Goal: Task Accomplishment & Management: Use online tool/utility

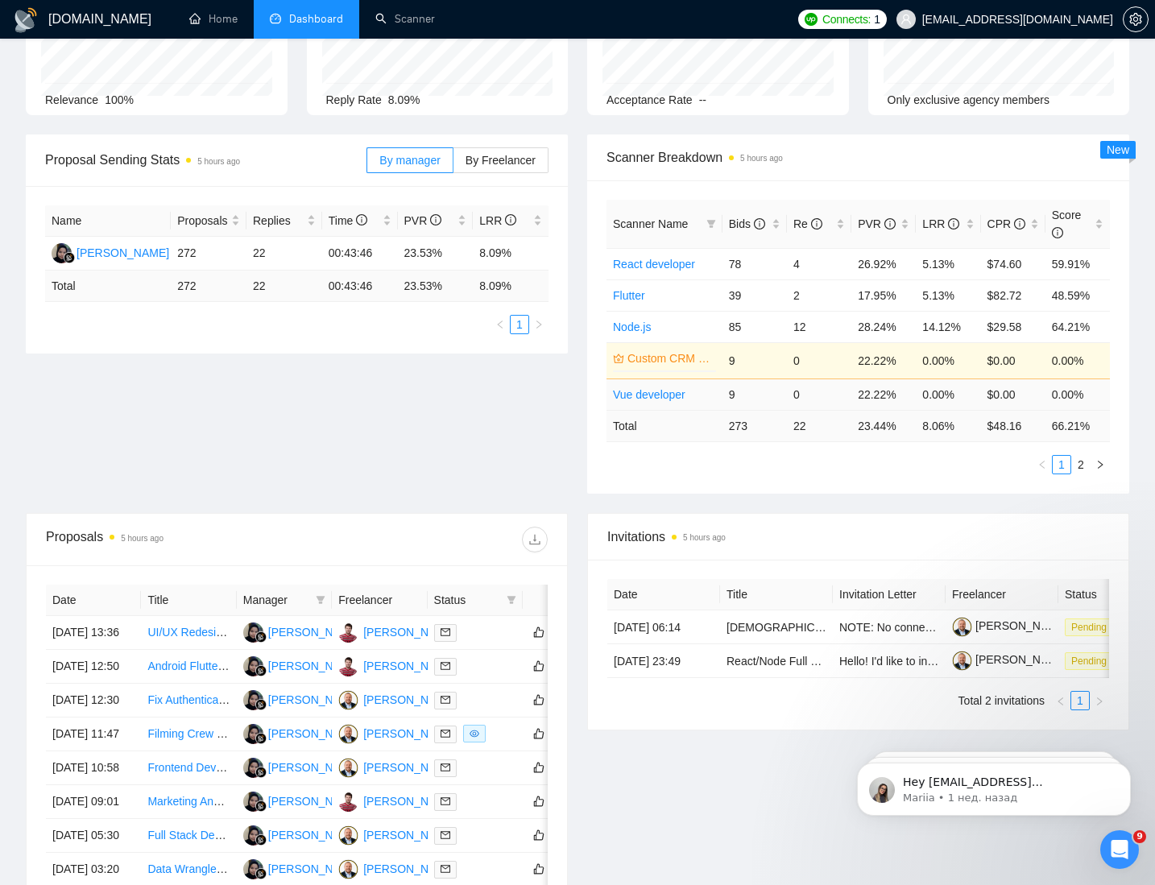
scroll to position [549, 0]
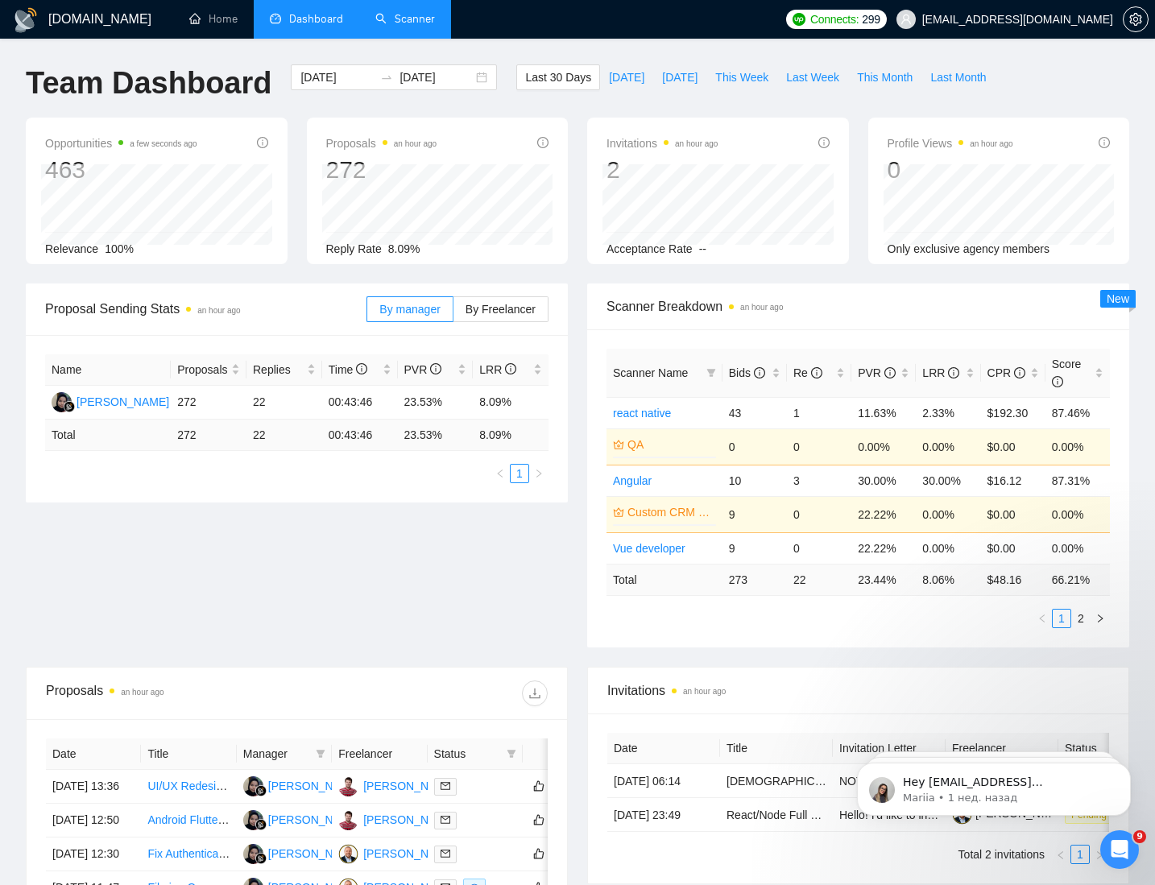
click at [413, 18] on link "Scanner" at bounding box center [405, 19] width 60 height 14
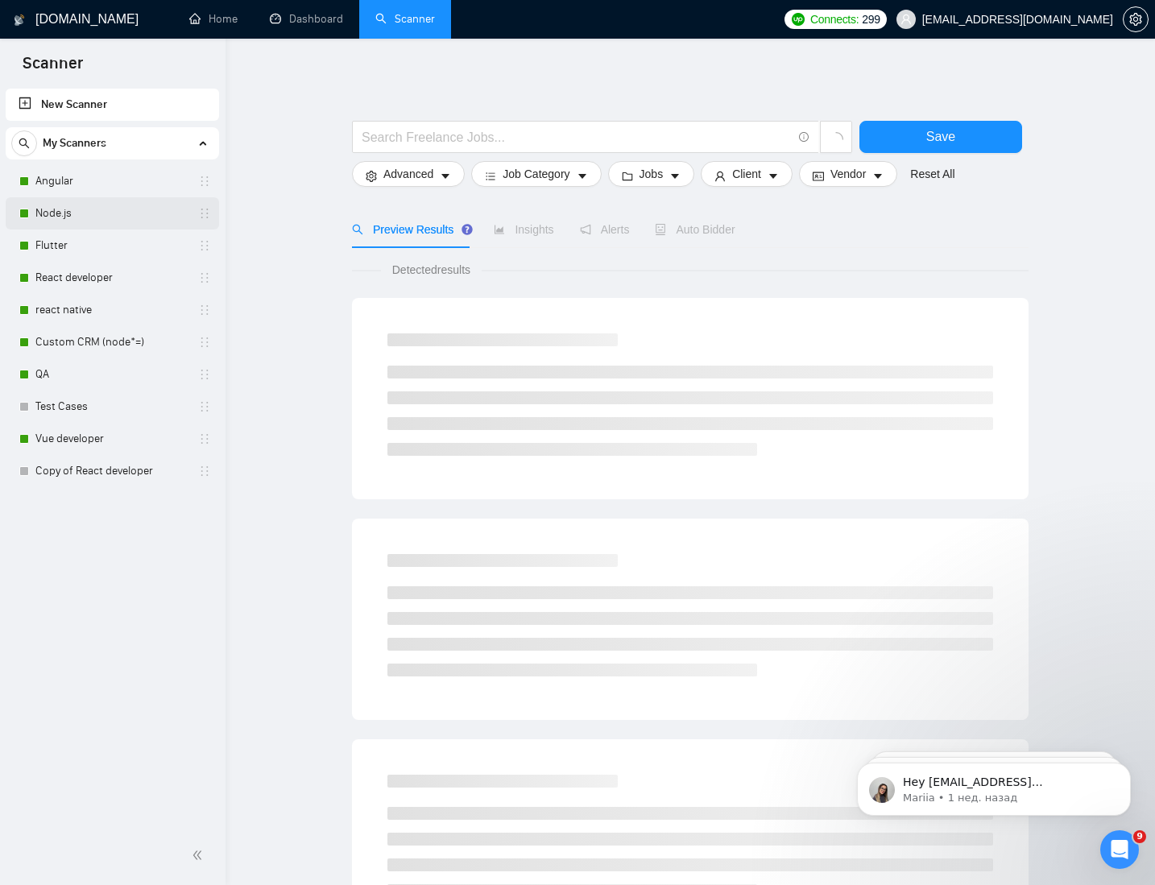
click at [83, 211] on link "Node.js" at bounding box center [111, 213] width 153 height 32
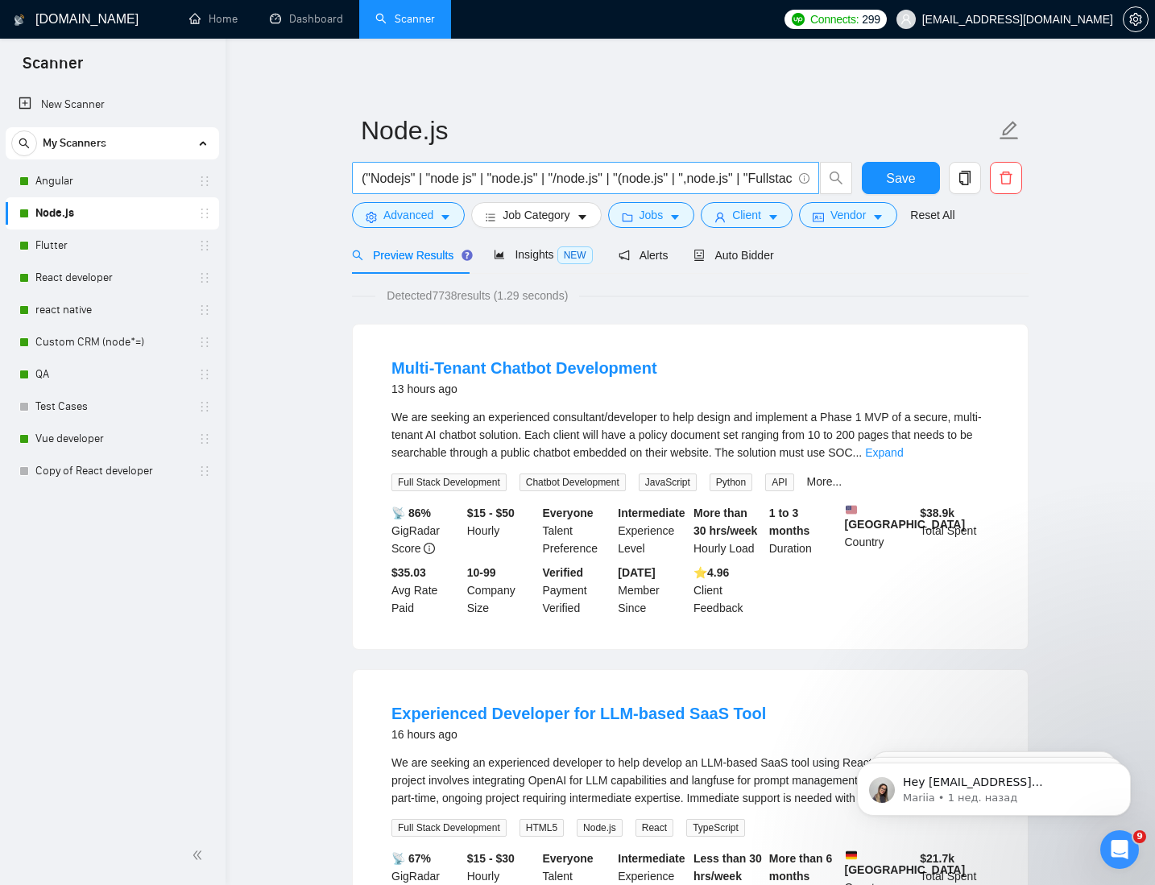
click at [490, 178] on input "("Nodejs" | "node js" | "node.js" | "/node.js" | "(node.js" | ",node.js" | "Ful…" at bounding box center [577, 178] width 430 height 20
